Goal: Information Seeking & Learning: Learn about a topic

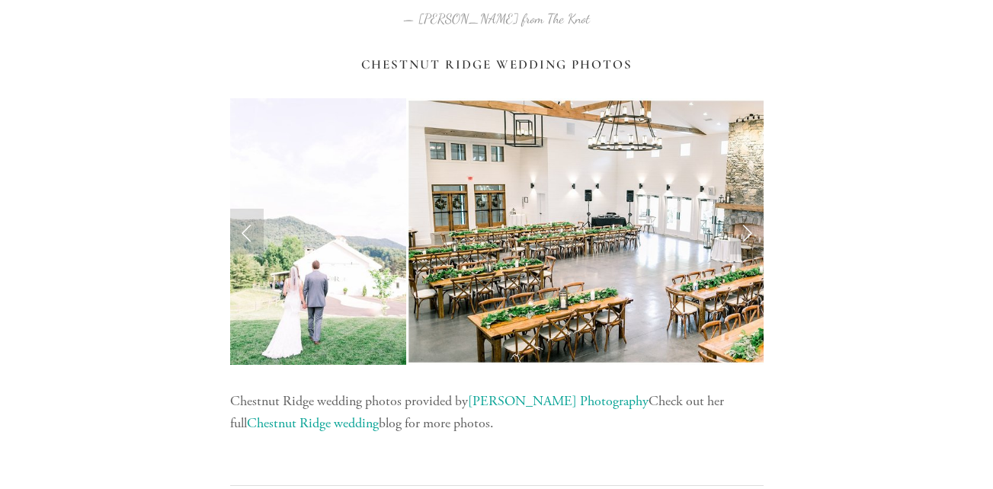
scroll to position [1597, 0]
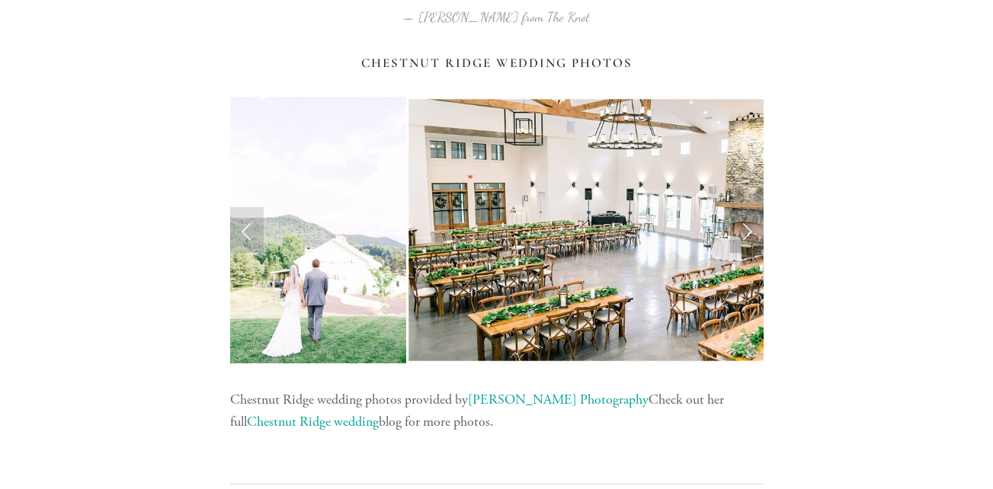
click at [745, 240] on link "Next Slide" at bounding box center [747, 230] width 34 height 46
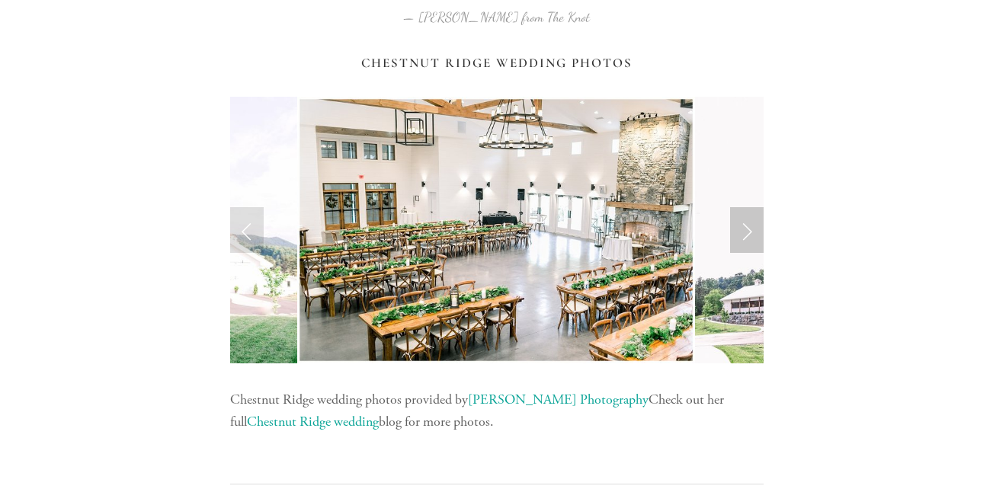
click at [745, 240] on link "Next Slide" at bounding box center [747, 230] width 34 height 46
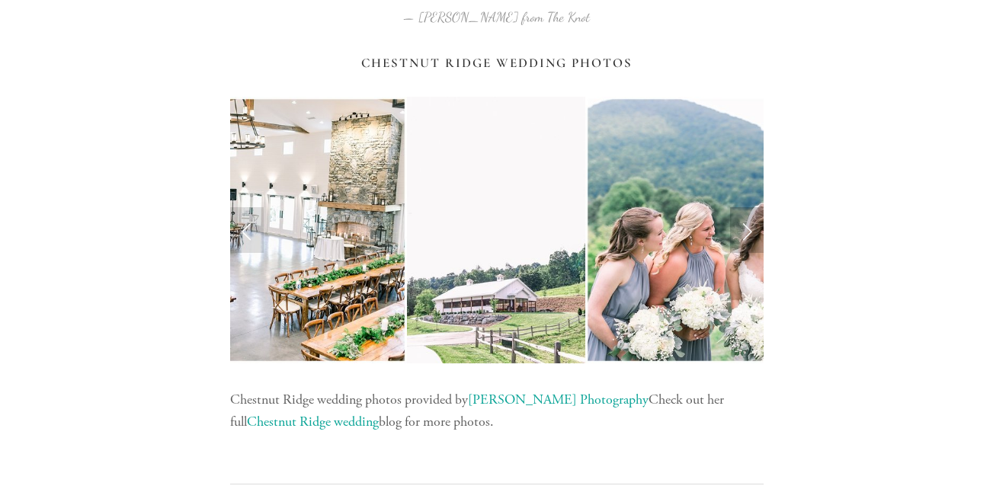
click at [745, 240] on link "Next Slide" at bounding box center [747, 230] width 34 height 46
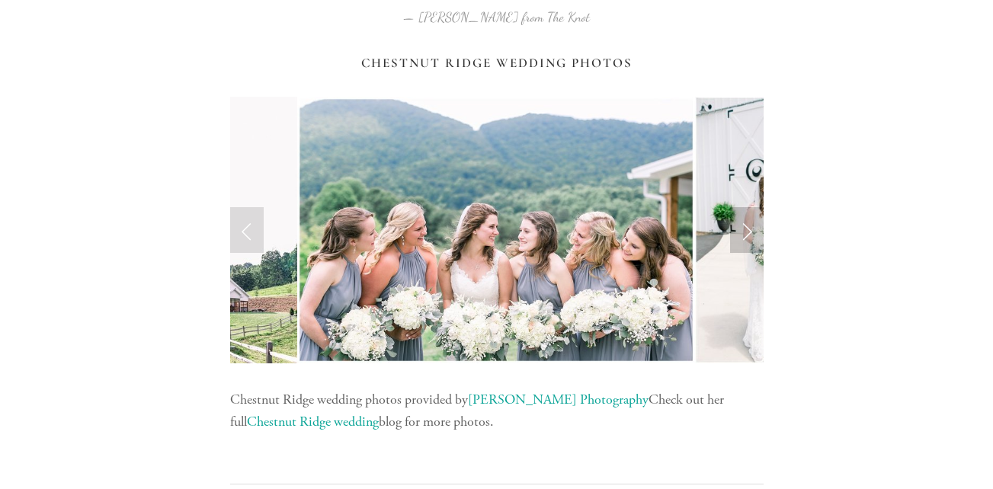
click at [748, 234] on link "Next Slide" at bounding box center [747, 230] width 34 height 46
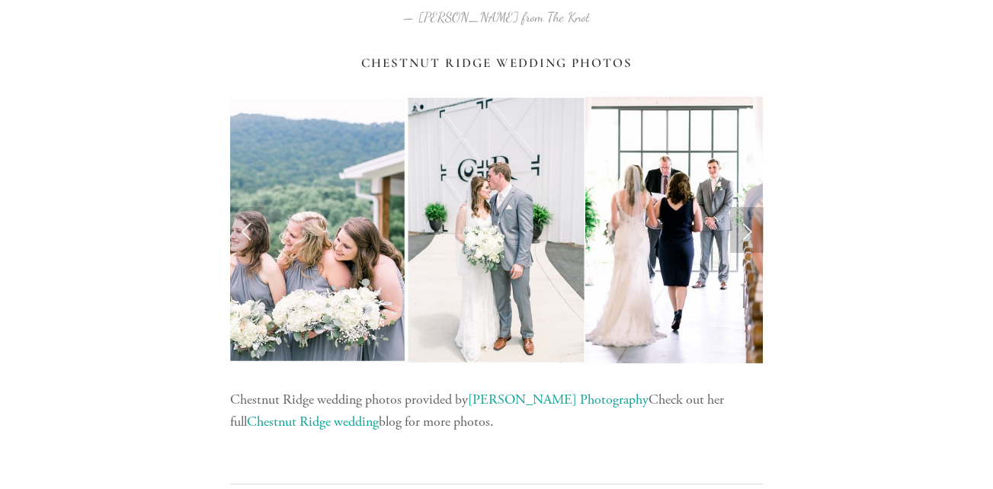
click at [756, 229] on link "Next Slide" at bounding box center [747, 230] width 34 height 46
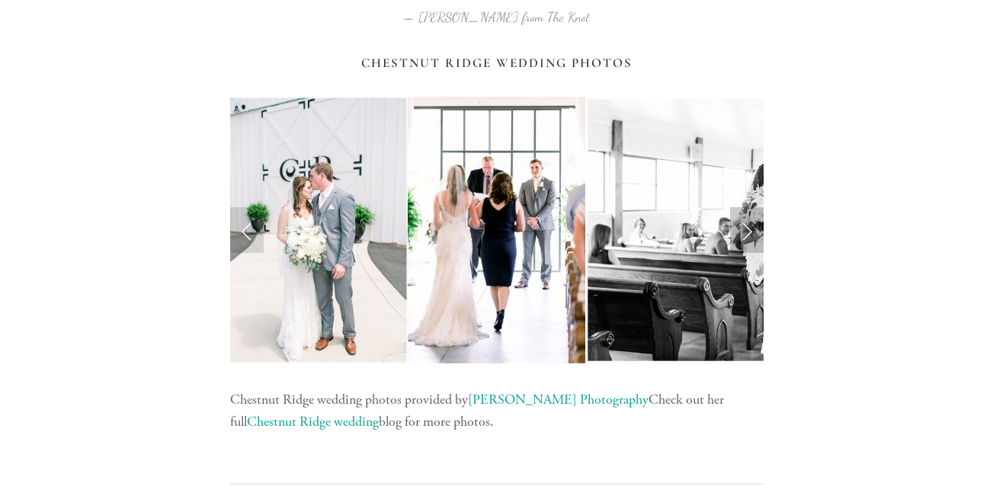
click at [749, 229] on link "Next Slide" at bounding box center [747, 230] width 34 height 46
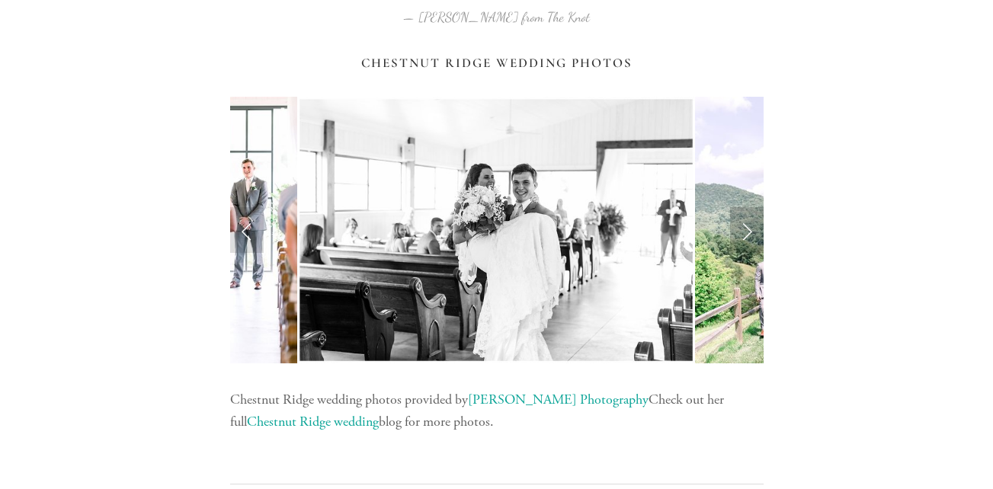
click at [748, 238] on link "Next Slide" at bounding box center [747, 230] width 34 height 46
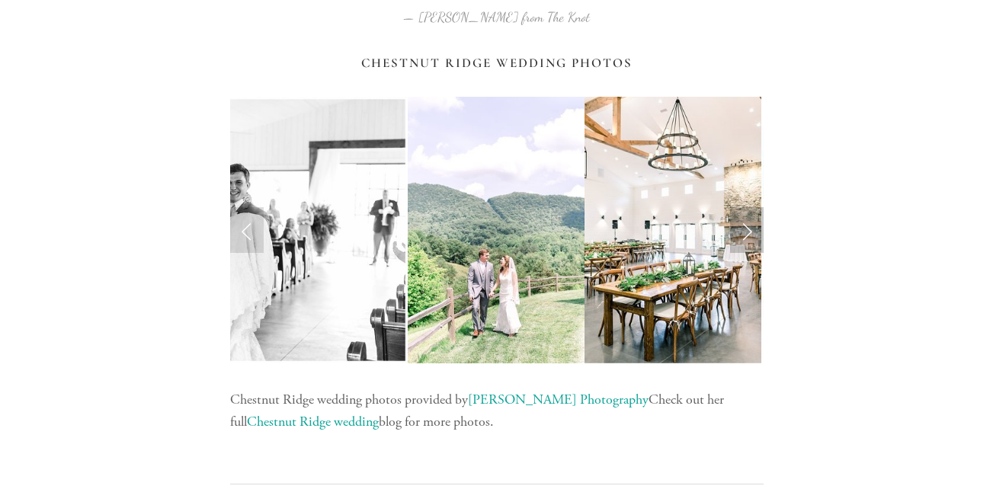
click at [748, 238] on link "Next Slide" at bounding box center [747, 230] width 34 height 46
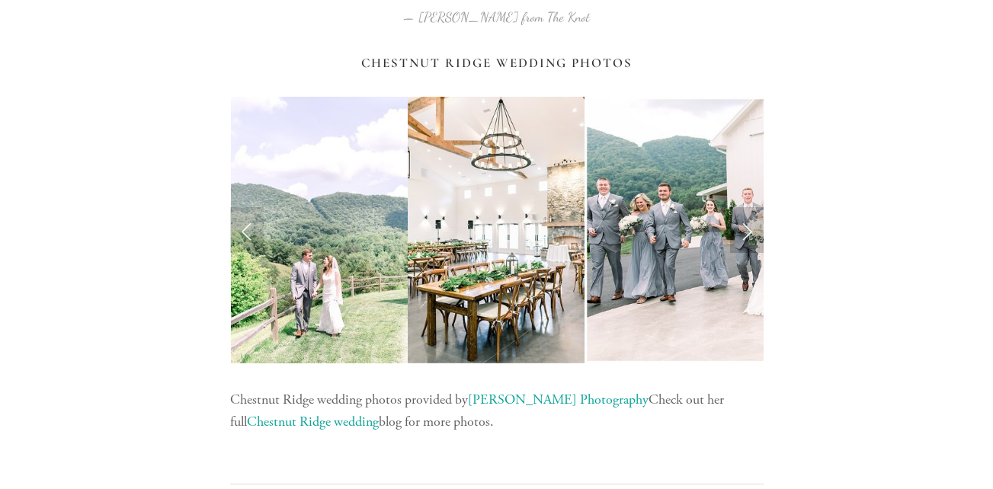
click at [754, 232] on link "Next Slide" at bounding box center [747, 230] width 34 height 46
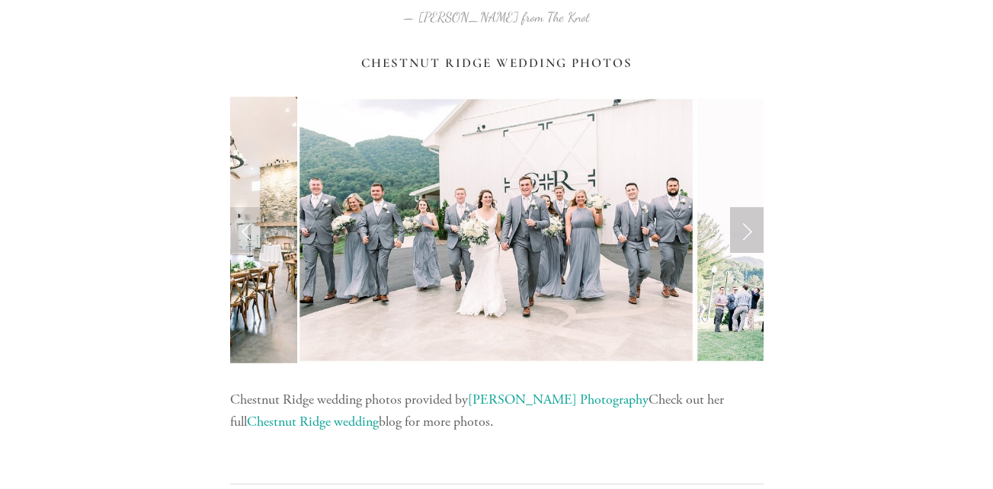
click at [754, 232] on link "Next Slide" at bounding box center [747, 230] width 34 height 46
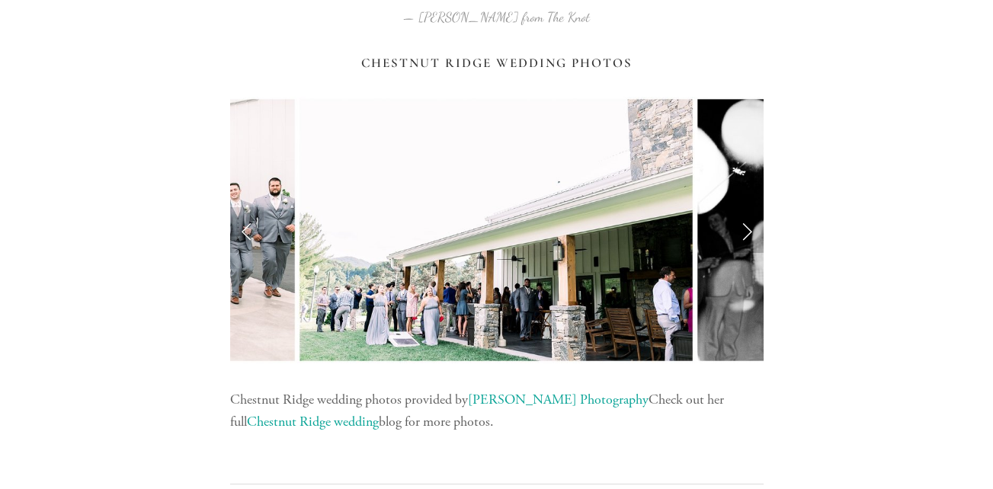
click at [754, 232] on link "Next Slide" at bounding box center [747, 230] width 34 height 46
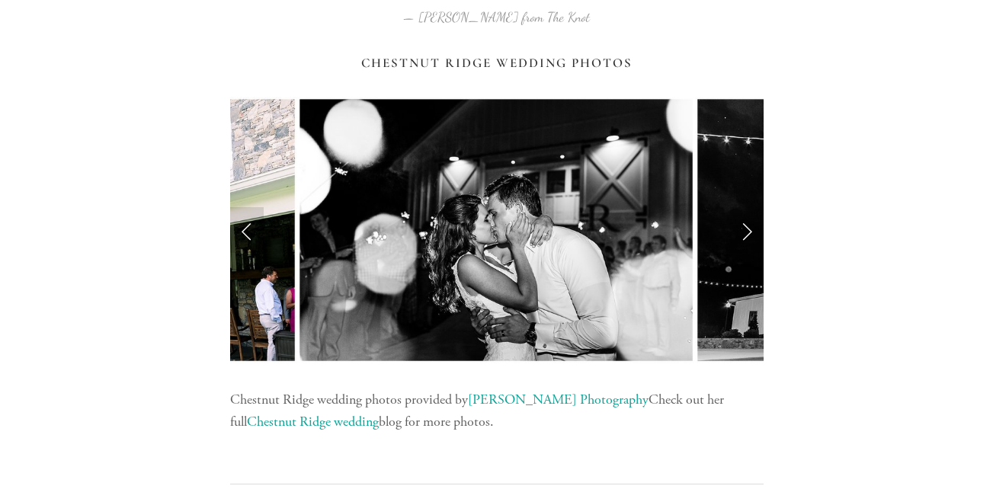
click at [754, 232] on link "Next Slide" at bounding box center [747, 230] width 34 height 46
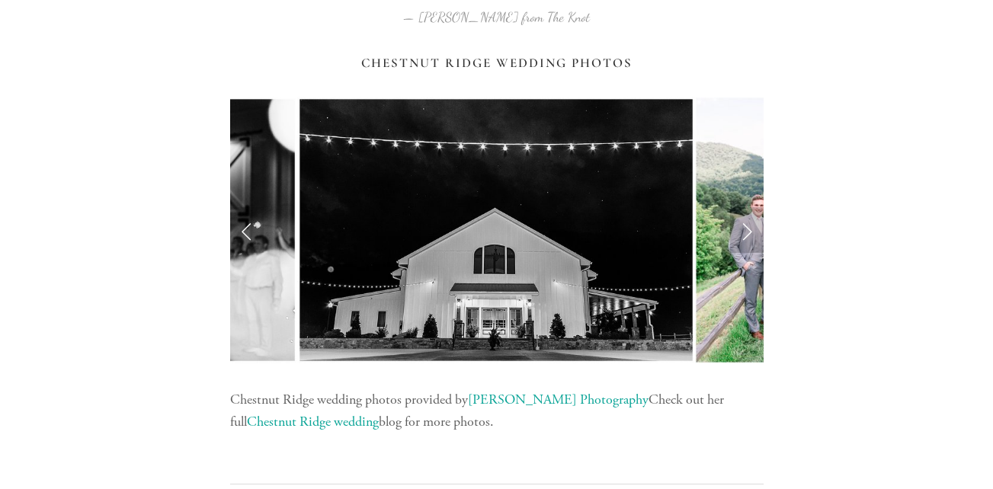
click at [754, 232] on link "Next Slide" at bounding box center [747, 230] width 34 height 46
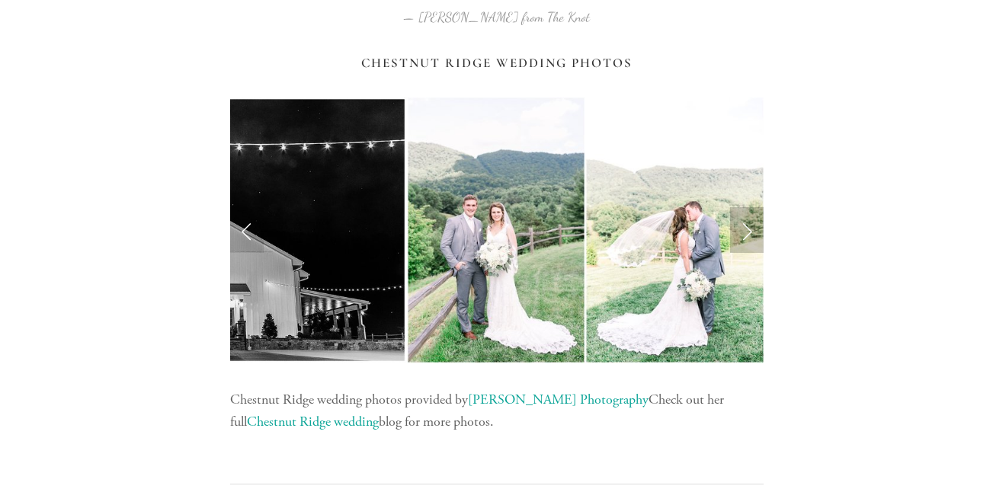
click at [754, 232] on link "Next Slide" at bounding box center [747, 230] width 34 height 46
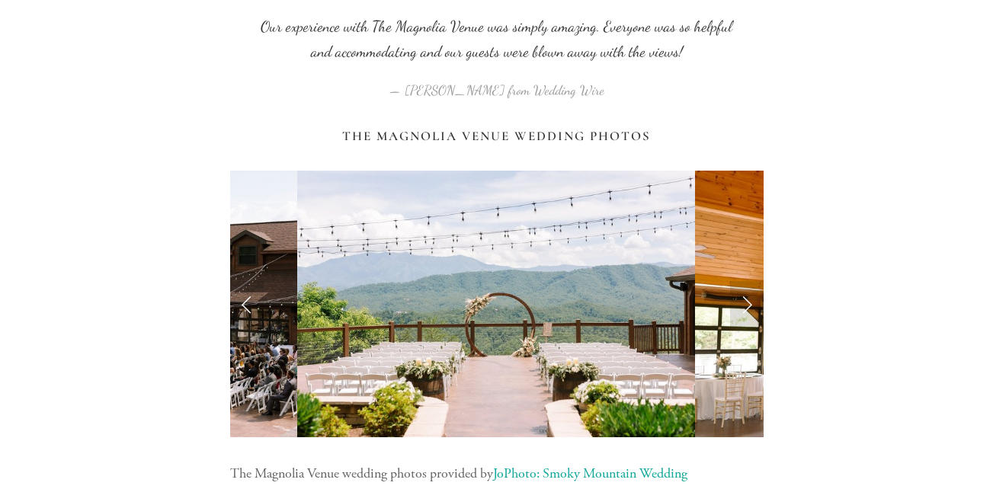
scroll to position [3099, 0]
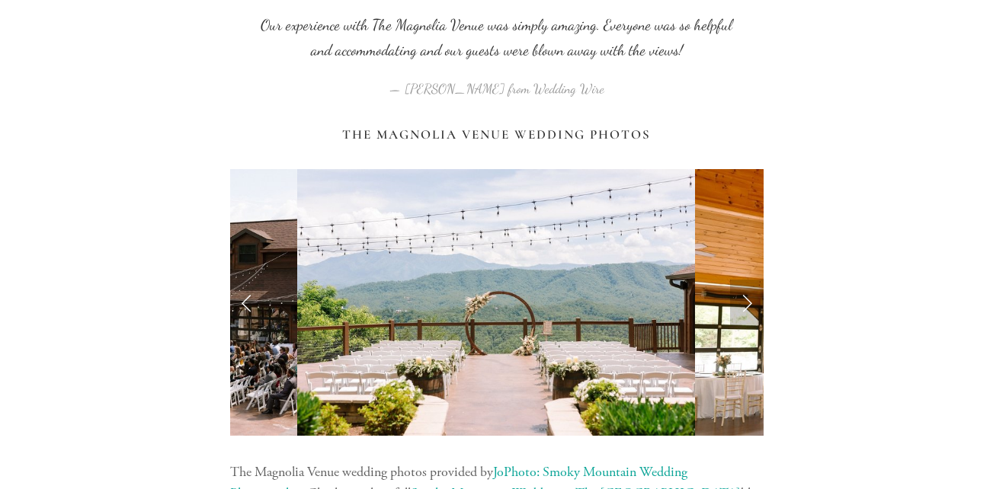
click at [739, 313] on link "Next Slide" at bounding box center [747, 303] width 34 height 46
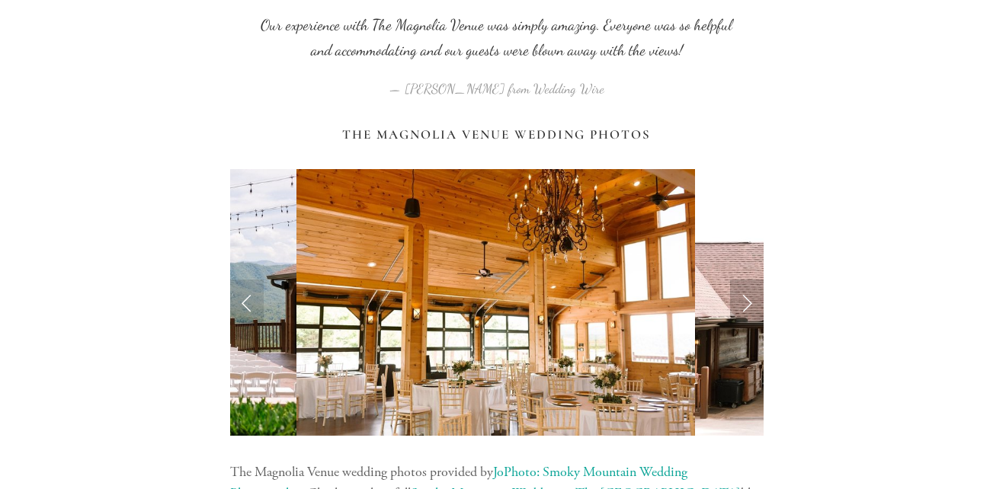
click at [739, 313] on link "Next Slide" at bounding box center [747, 303] width 34 height 46
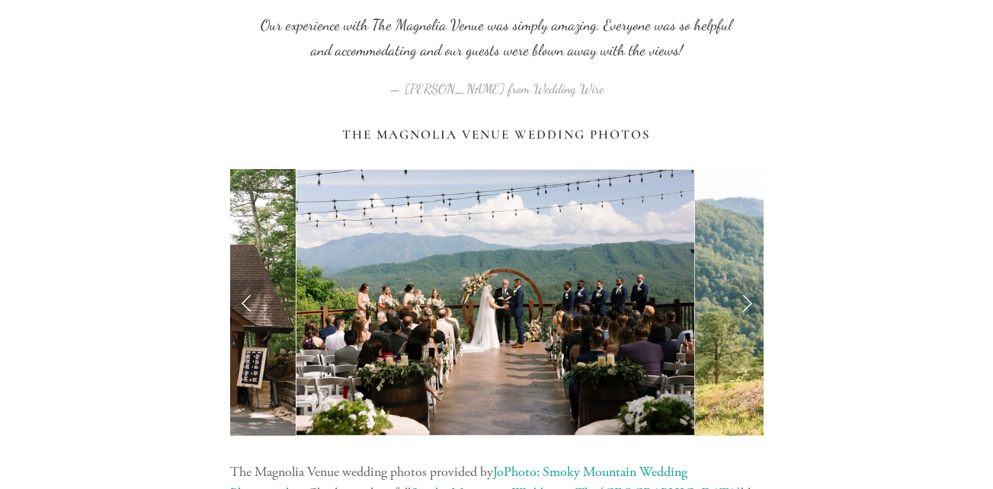
click at [246, 297] on link "Previous Slide" at bounding box center [247, 303] width 34 height 46
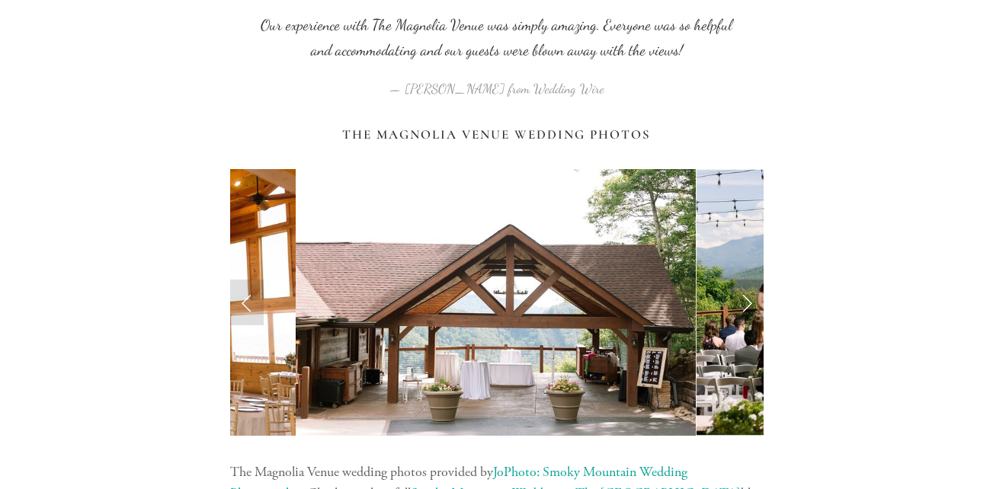
click at [752, 318] on link "Next Slide" at bounding box center [747, 303] width 34 height 46
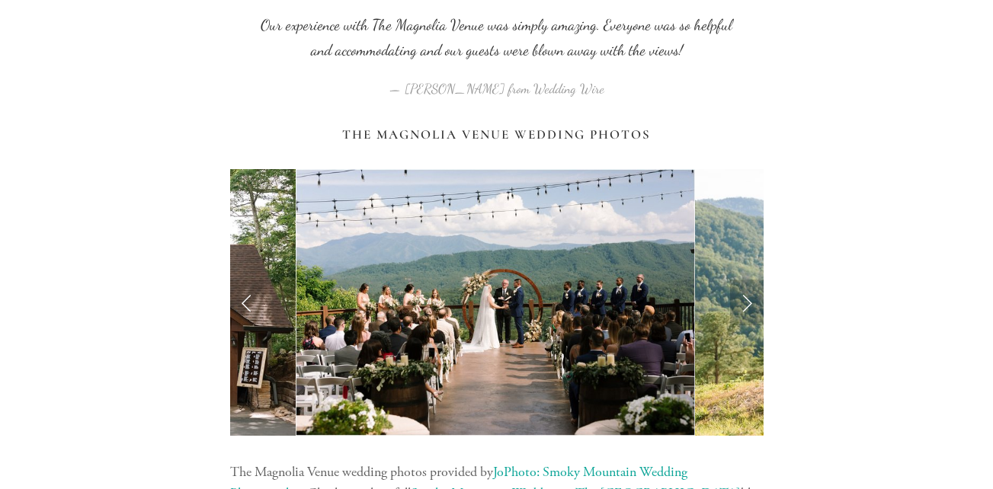
click at [752, 318] on link "Next Slide" at bounding box center [747, 303] width 34 height 46
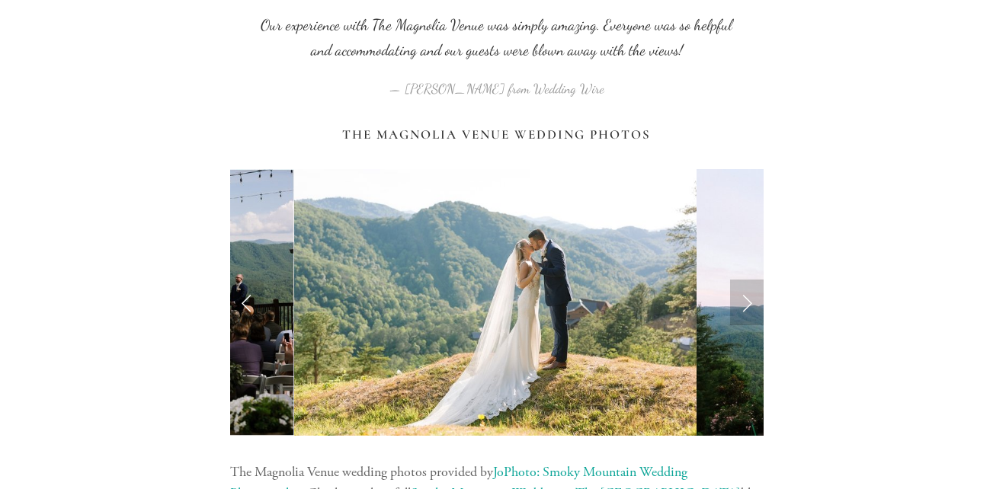
click at [752, 311] on link "Next Slide" at bounding box center [747, 303] width 34 height 46
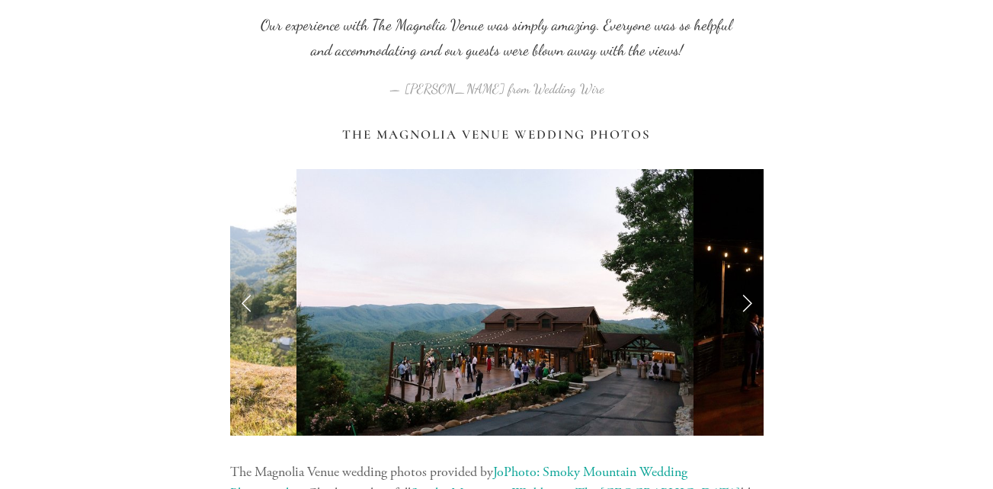
click at [752, 311] on link "Next Slide" at bounding box center [747, 303] width 34 height 46
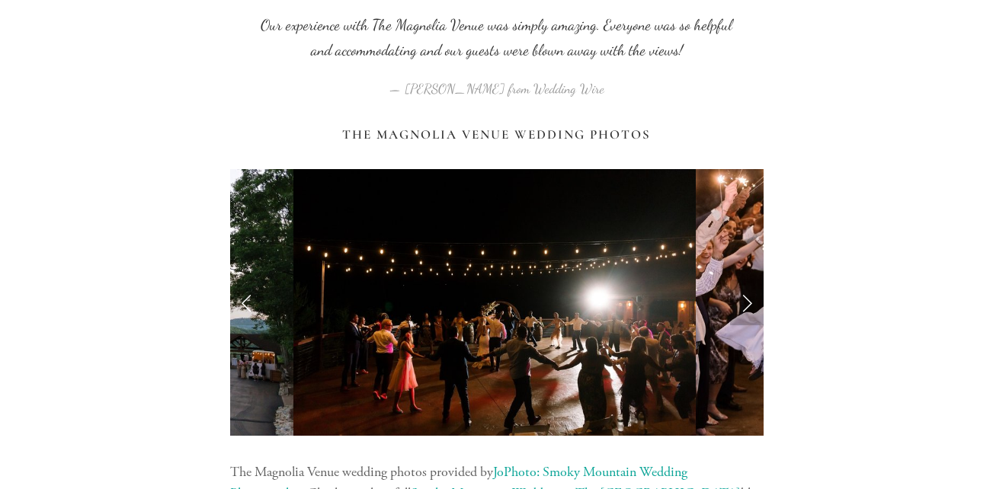
click at [752, 311] on link "Next Slide" at bounding box center [747, 303] width 34 height 46
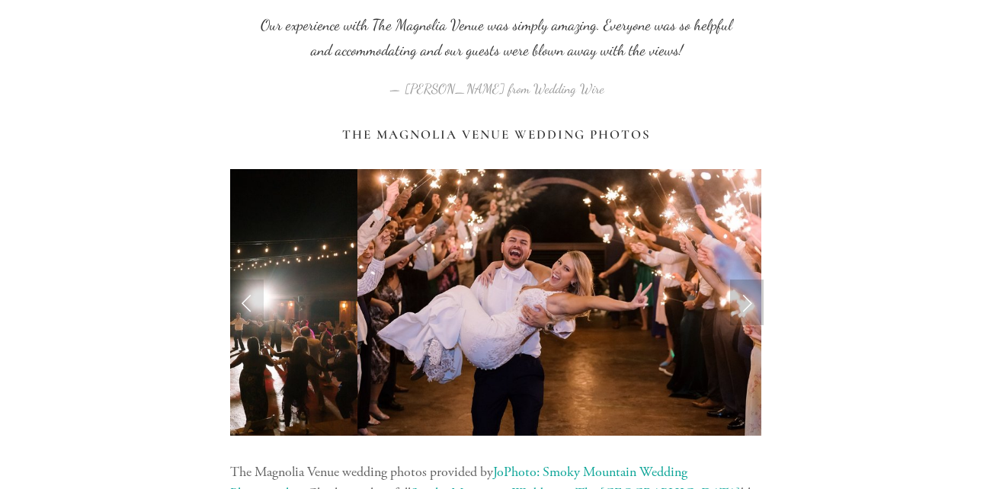
click at [752, 311] on link "Next Slide" at bounding box center [747, 303] width 34 height 46
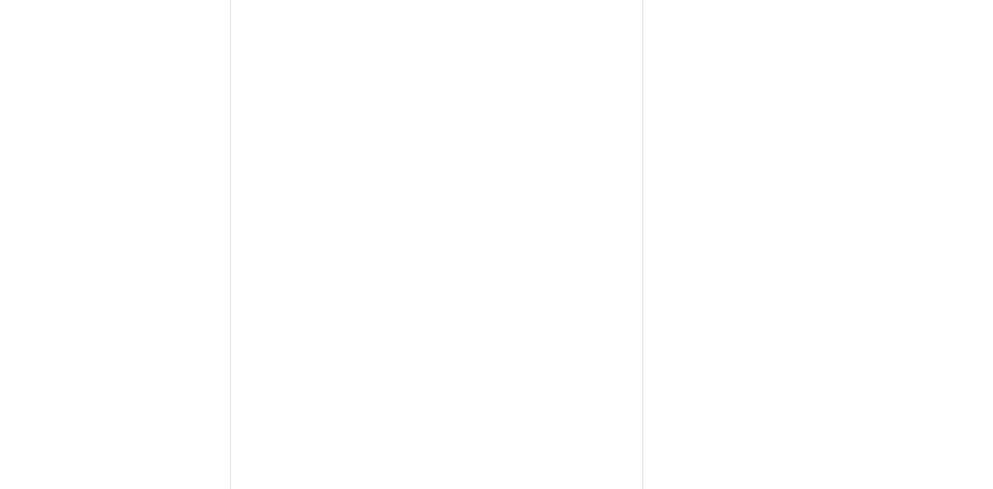
scroll to position [3848, 0]
click at [664, 232] on div at bounding box center [496, 287] width 533 height 674
click at [693, 224] on div at bounding box center [496, 287] width 533 height 674
click at [718, 210] on div at bounding box center [496, 287] width 533 height 674
click at [669, 224] on div at bounding box center [496, 287] width 533 height 674
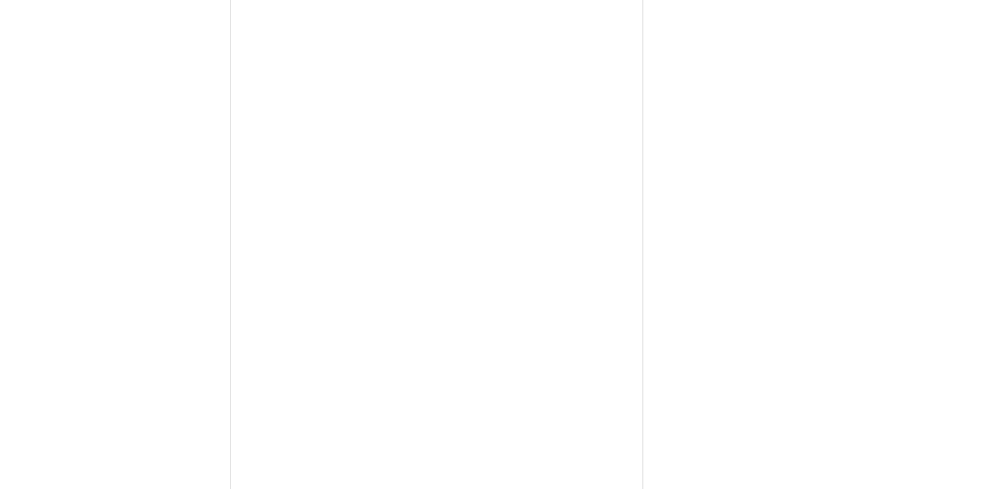
click at [671, 274] on div at bounding box center [496, 287] width 533 height 674
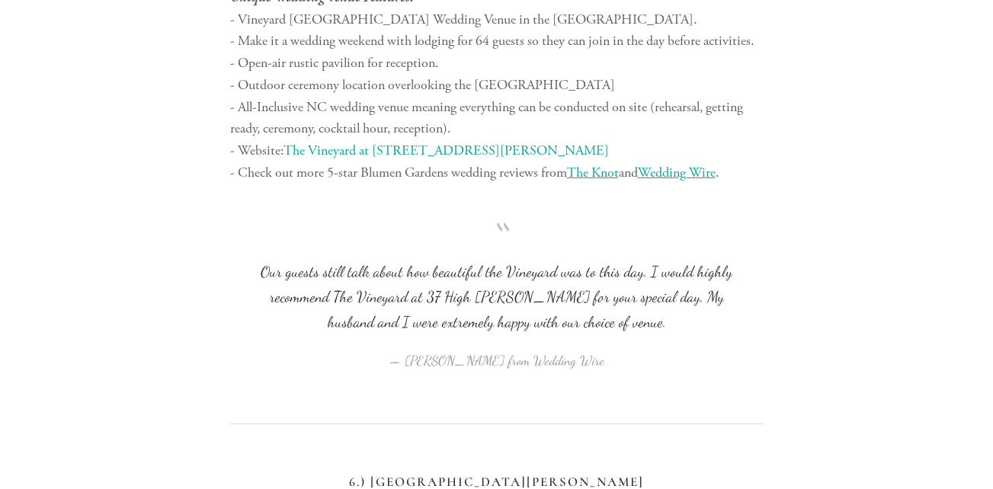
scroll to position [7846, 0]
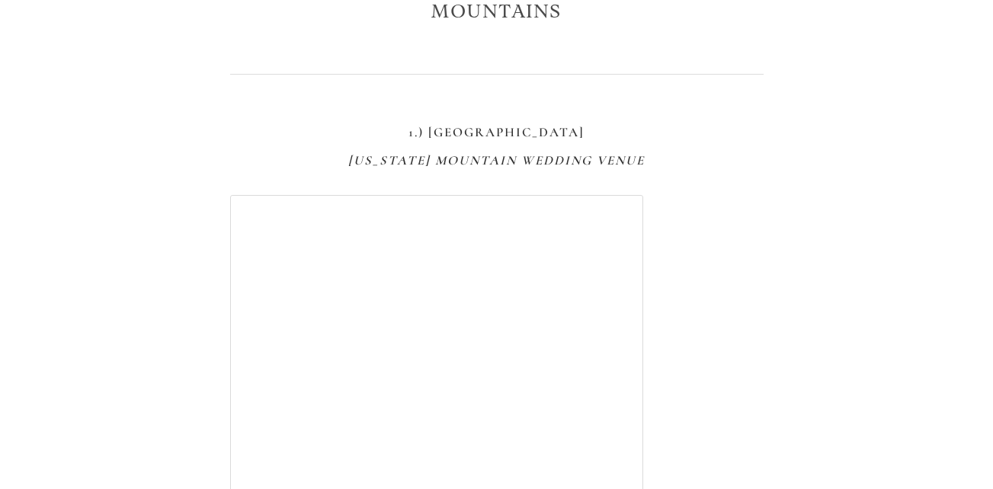
scroll to position [542, 0]
